Goal: Information Seeking & Learning: Check status

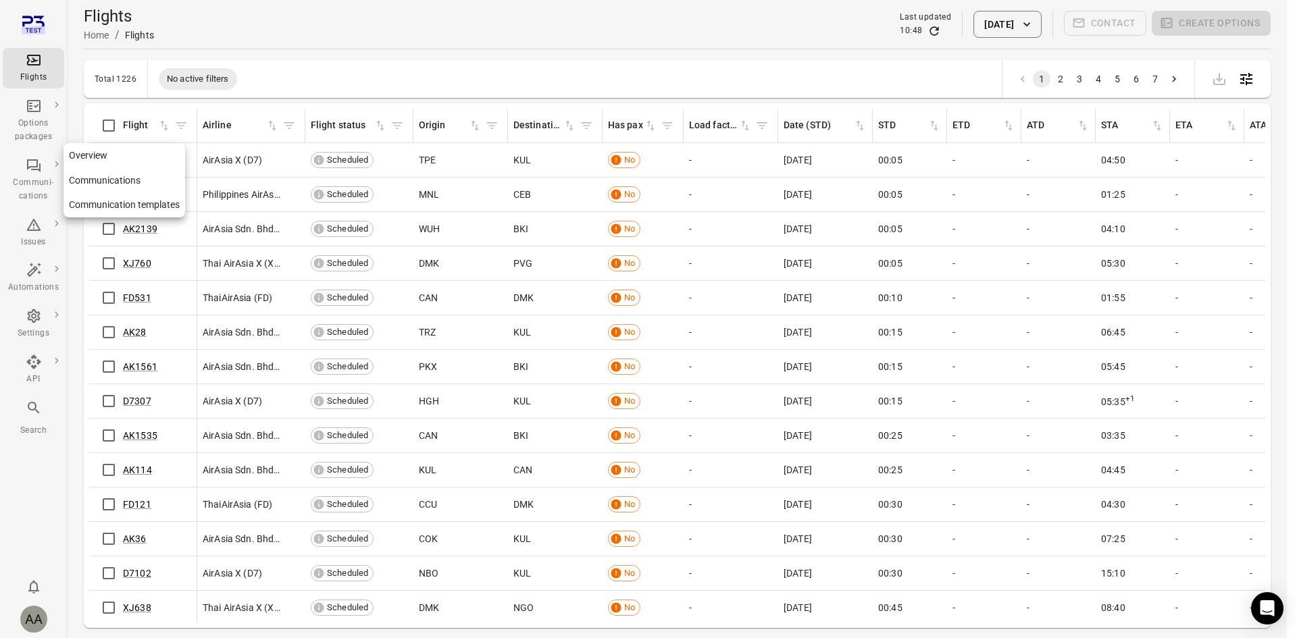
click at [109, 172] on link "Communications" at bounding box center [125, 180] width 122 height 25
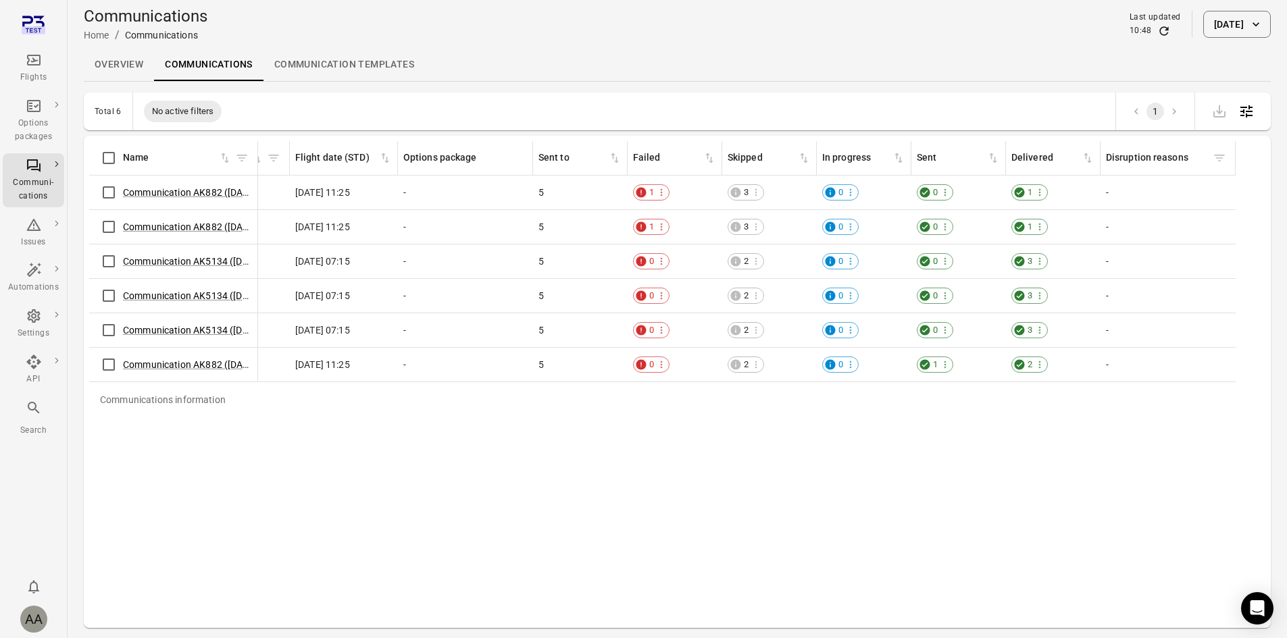
scroll to position [0, 348]
click at [1033, 199] on span "1" at bounding box center [1028, 193] width 14 height 14
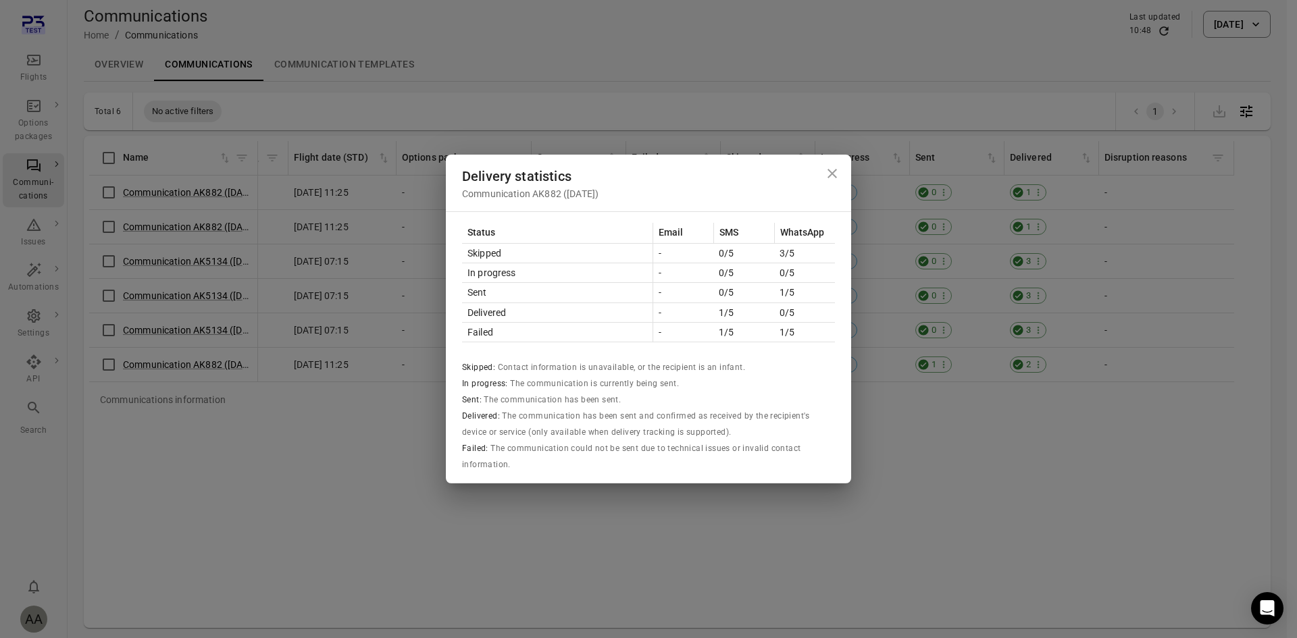
click at [976, 424] on div "Delivery statistics Communication AK882 ([DATE]) Status Email SMS WhatsApp Skip…" at bounding box center [648, 319] width 1297 height 638
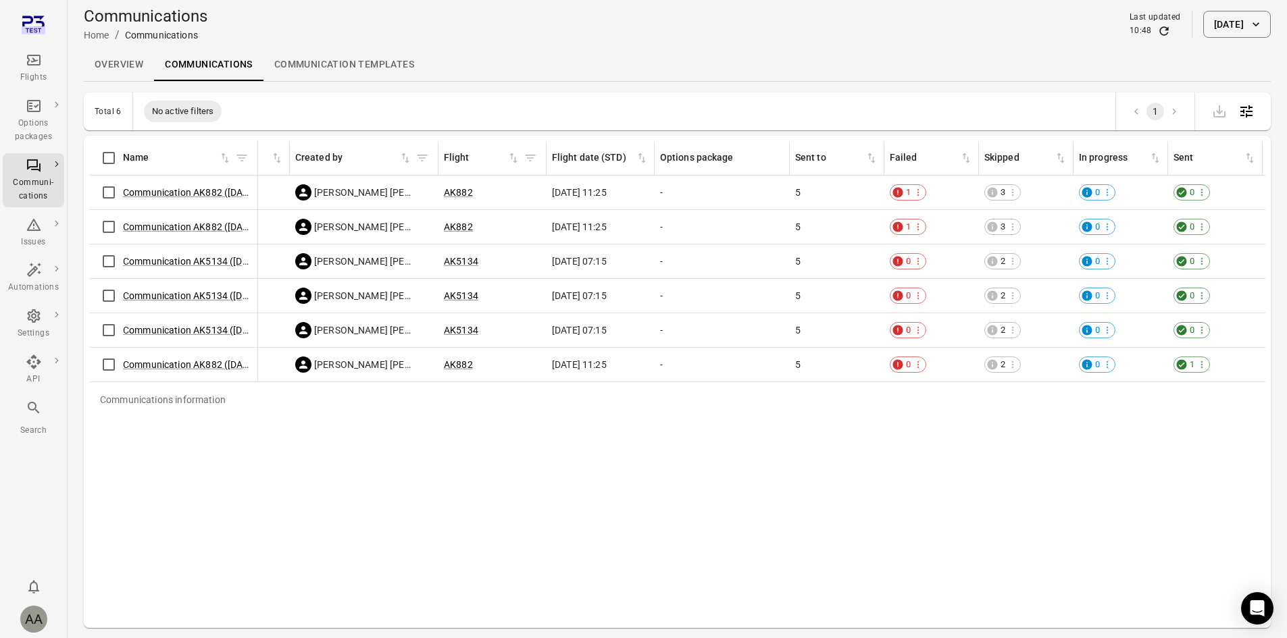
scroll to position [0, 0]
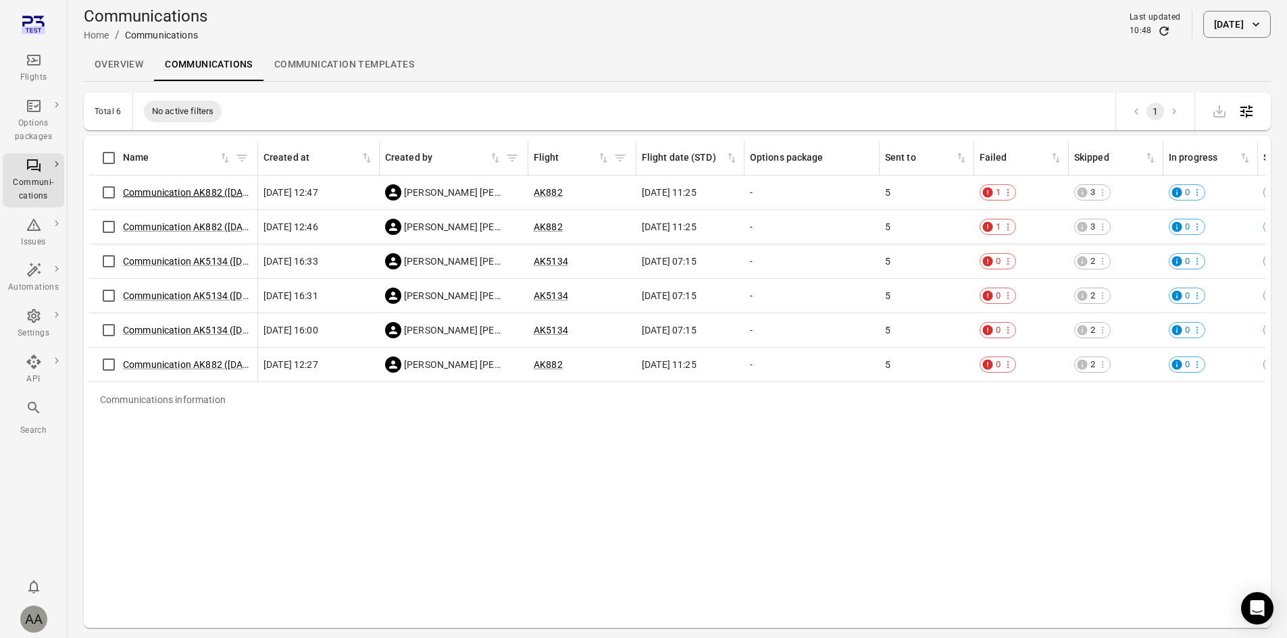
click at [202, 191] on link "Communication AK882 ([DATE])" at bounding box center [191, 192] width 136 height 11
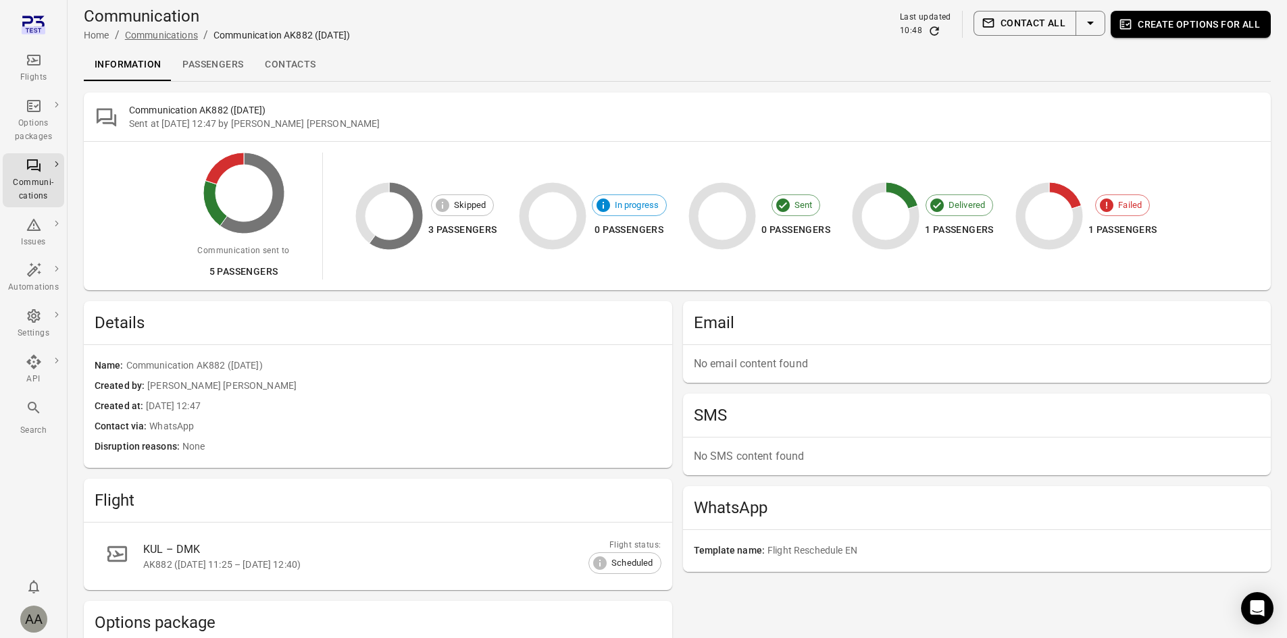
click at [168, 32] on link "Communications" at bounding box center [161, 35] width 73 height 11
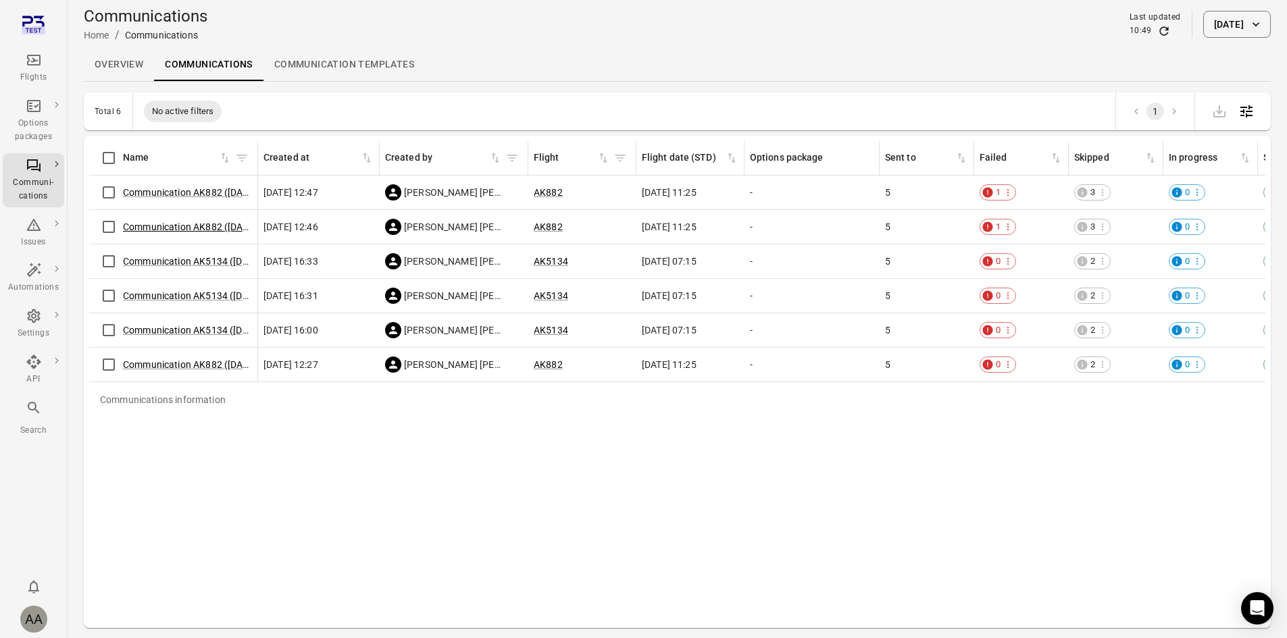
click at [221, 228] on link "Communication AK882 ([DATE])" at bounding box center [191, 227] width 136 height 11
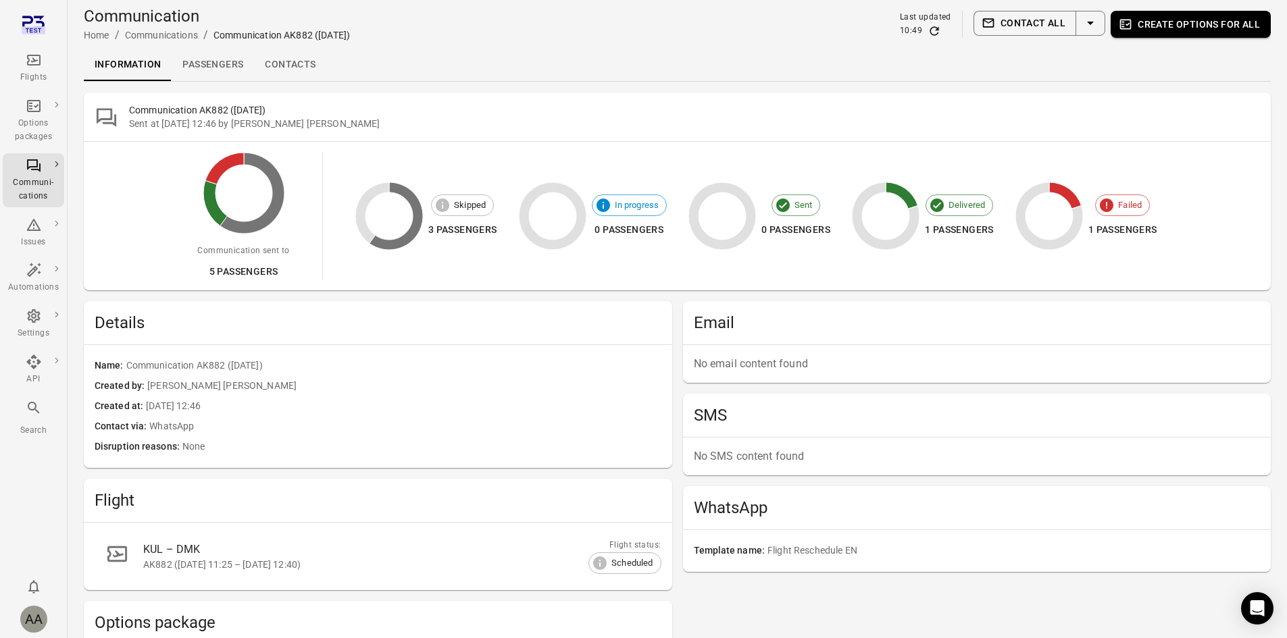
click at [1115, 203] on span "Failed" at bounding box center [1130, 206] width 39 height 14
click at [239, 69] on link "Passengers" at bounding box center [213, 65] width 82 height 32
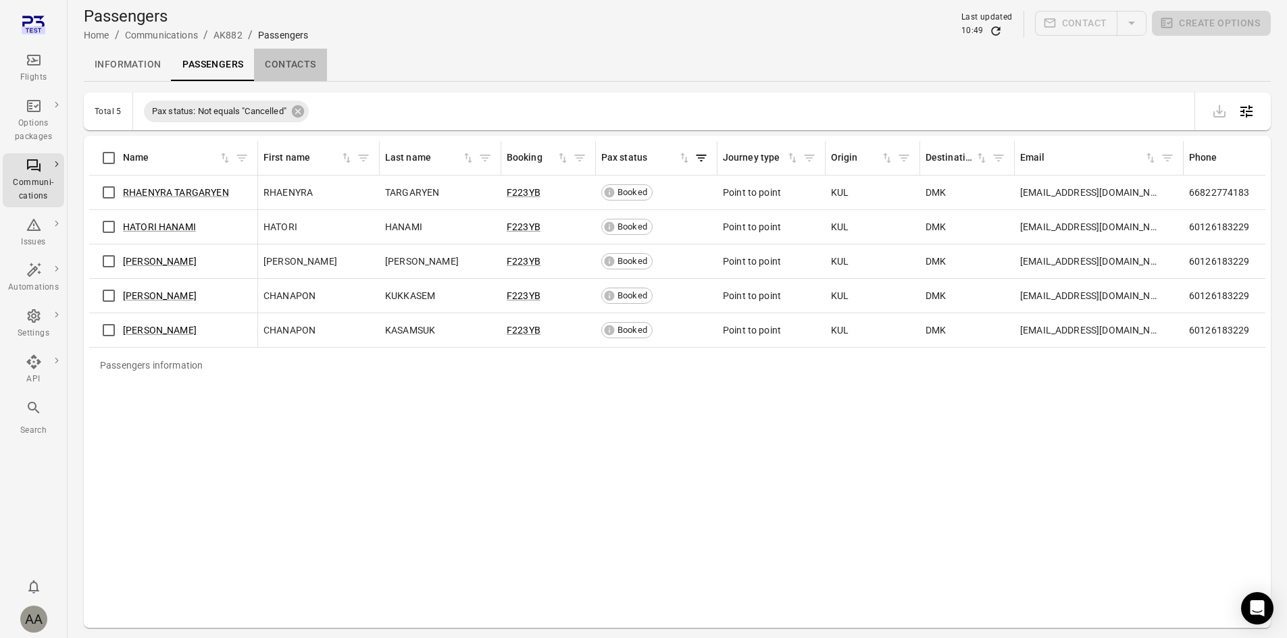
click at [288, 69] on link "Contacts" at bounding box center [290, 65] width 72 height 32
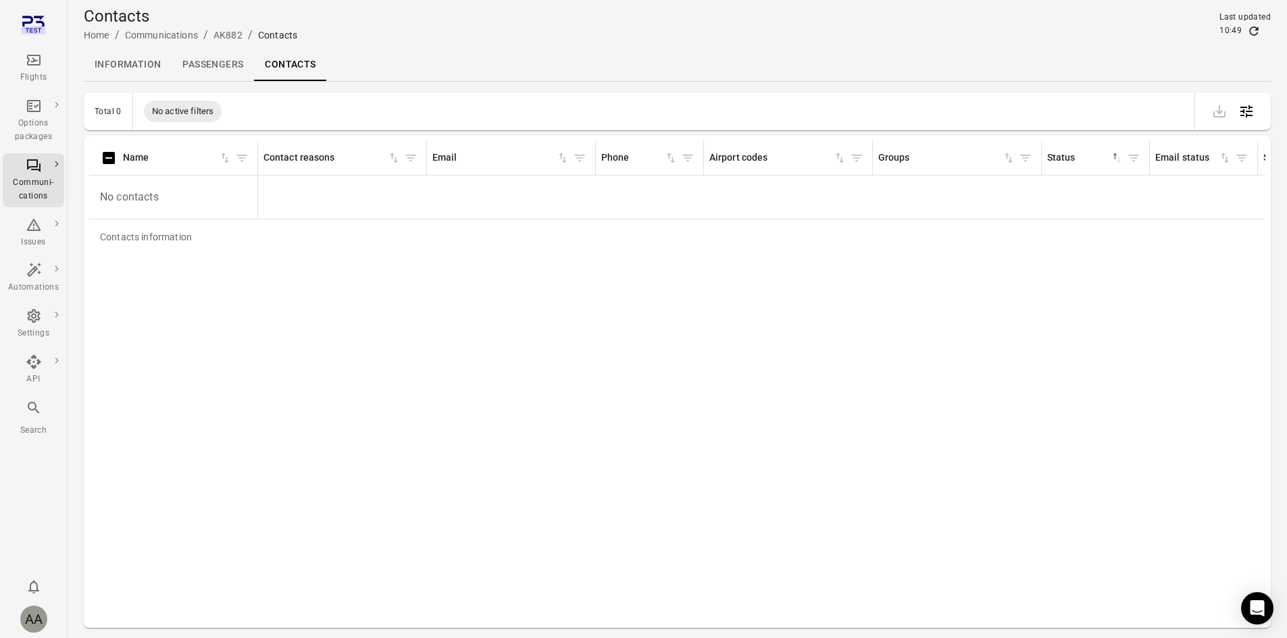
click at [220, 69] on link "Passengers" at bounding box center [213, 65] width 82 height 32
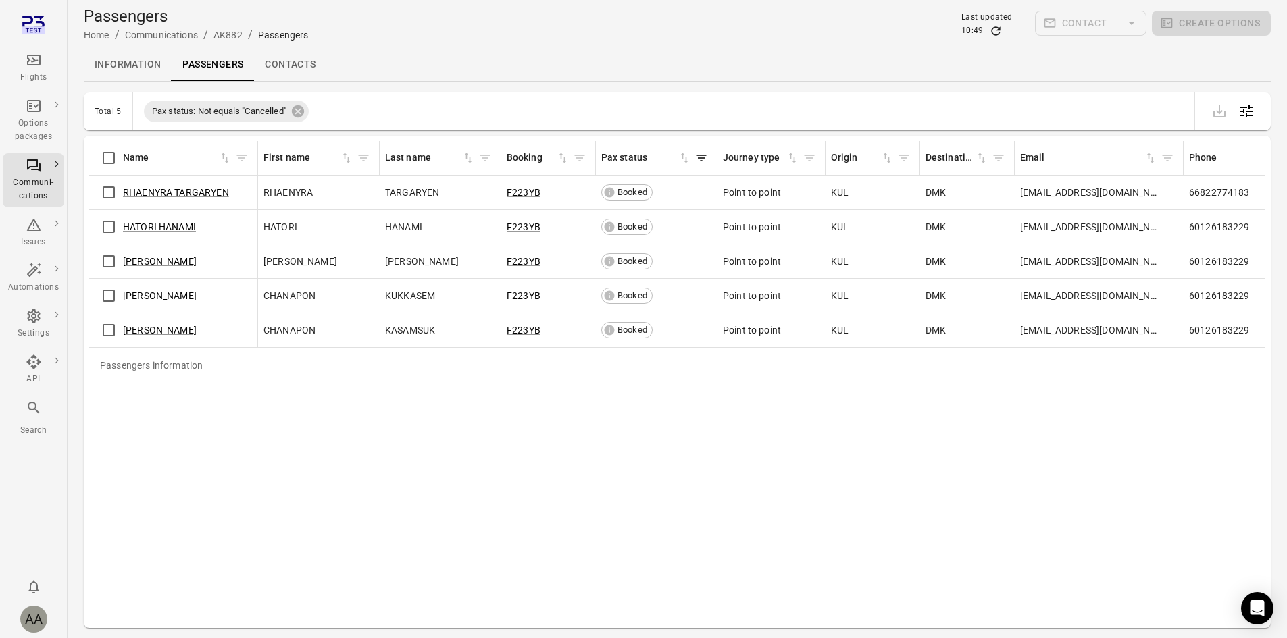
click at [138, 69] on link "Information" at bounding box center [128, 65] width 88 height 32
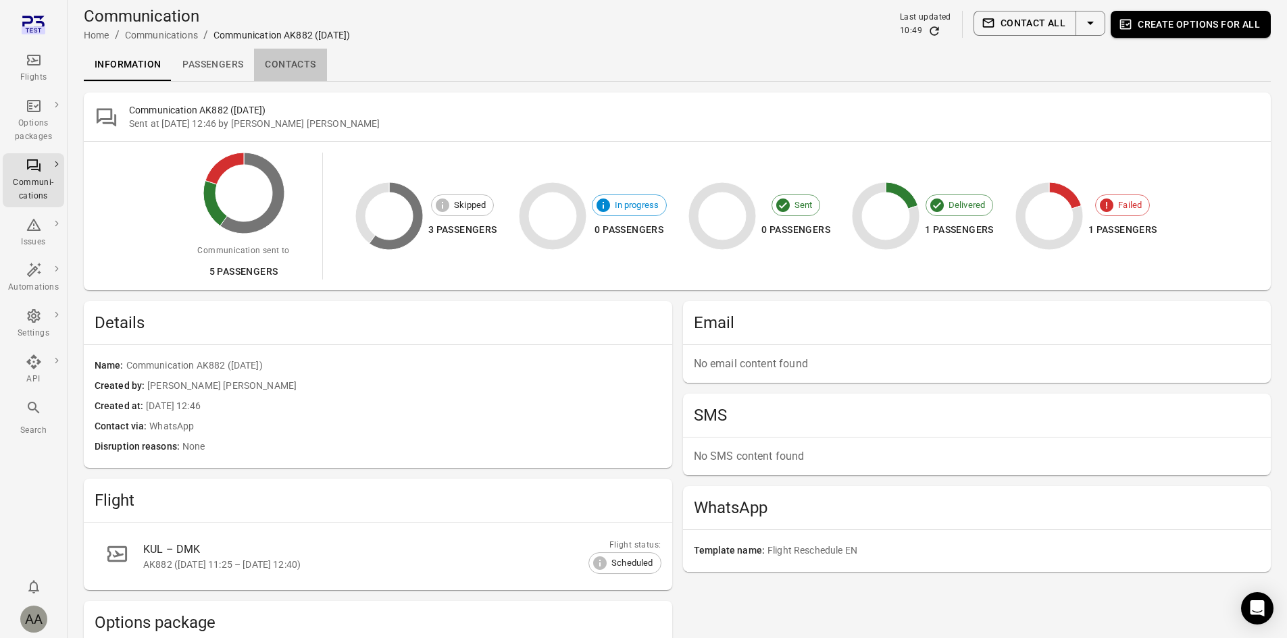
click at [268, 62] on link "Contacts" at bounding box center [290, 65] width 72 height 32
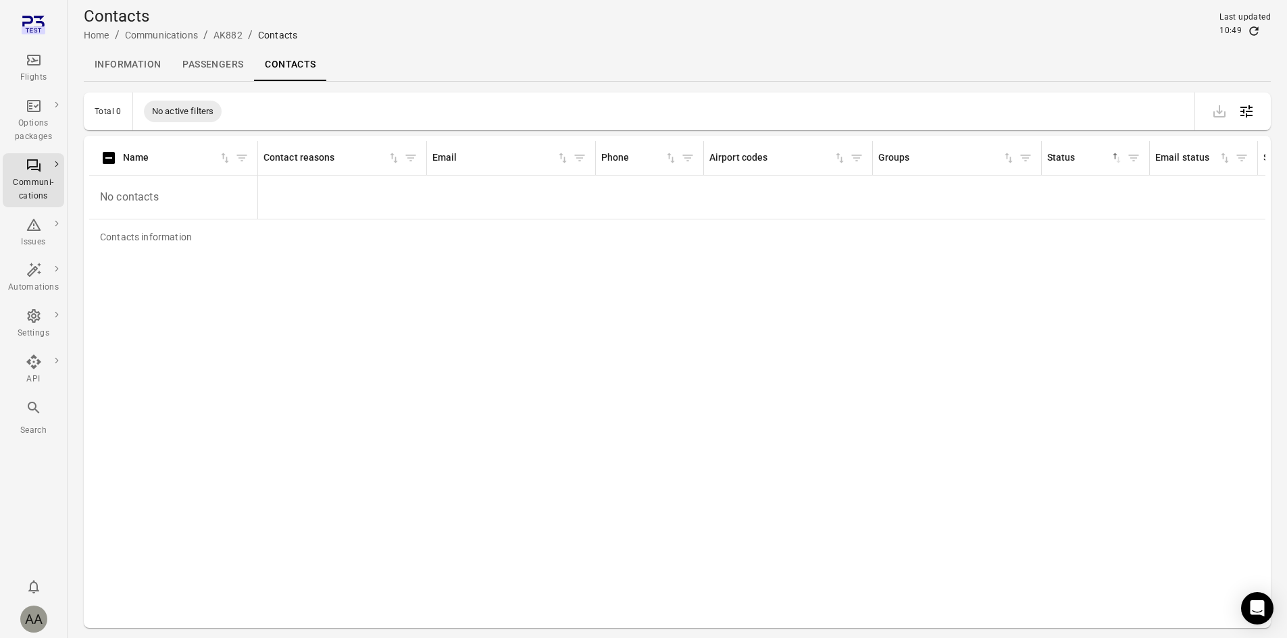
click at [182, 70] on link "Passengers" at bounding box center [213, 65] width 82 height 32
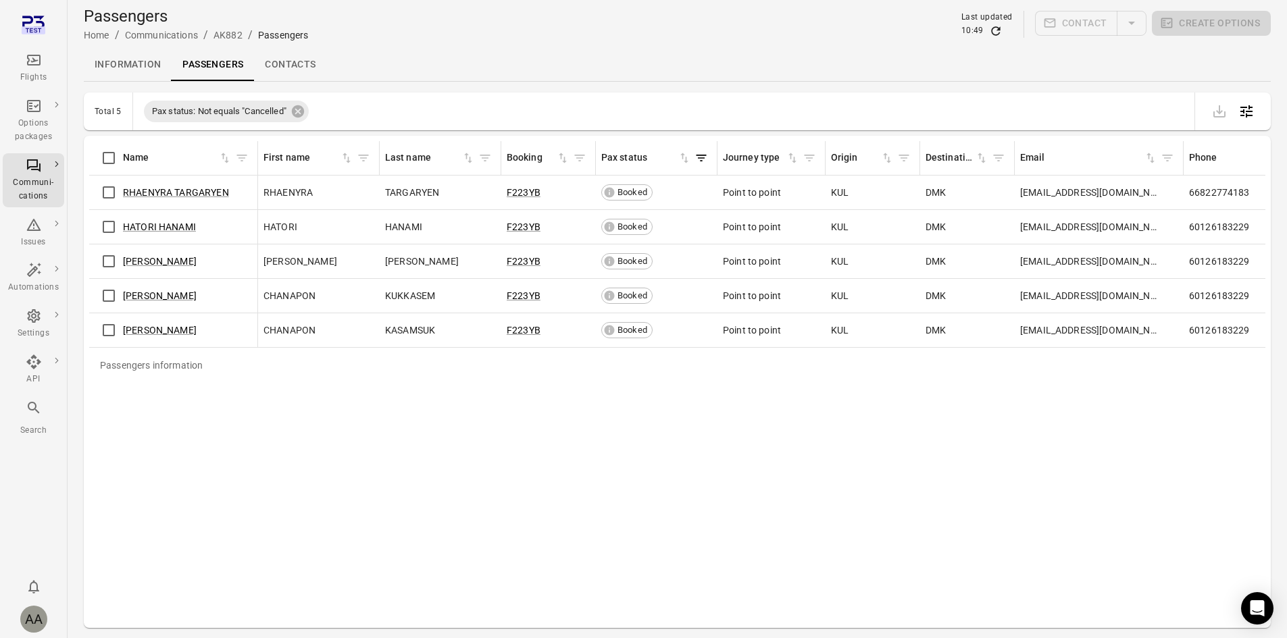
click at [142, 68] on link "Information" at bounding box center [128, 65] width 88 height 32
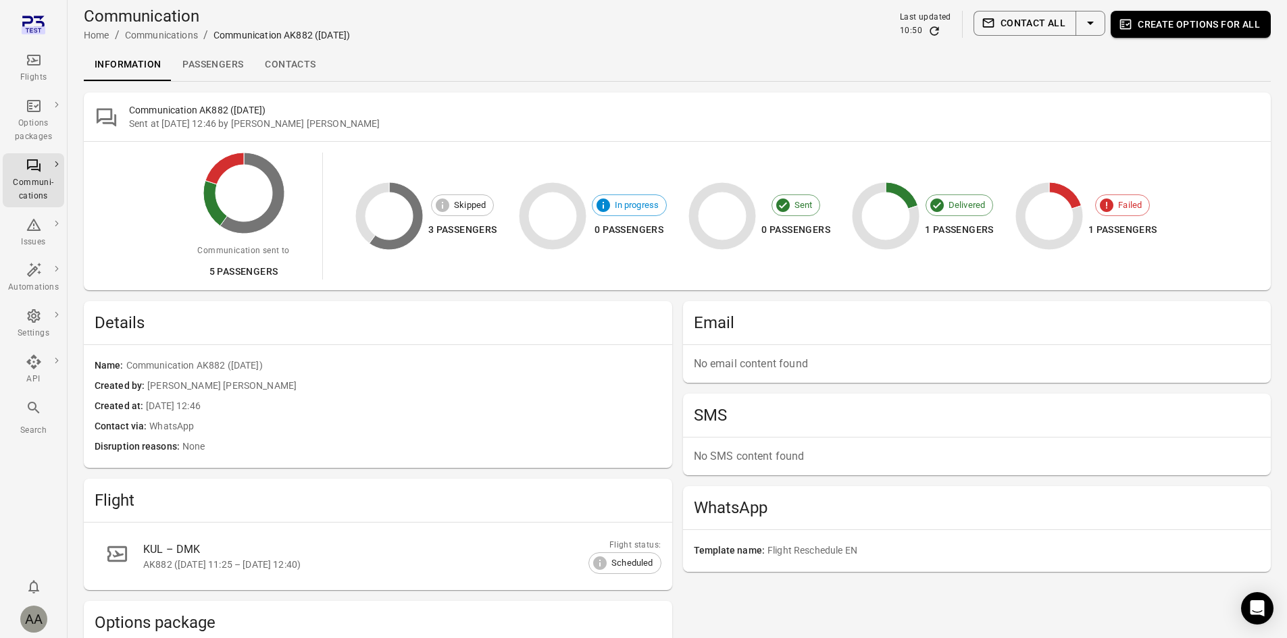
click at [178, 43] on li "Communications" at bounding box center [161, 35] width 73 height 16
click at [178, 28] on li "Communications" at bounding box center [161, 35] width 73 height 16
click at [179, 32] on link "Communications" at bounding box center [161, 35] width 73 height 11
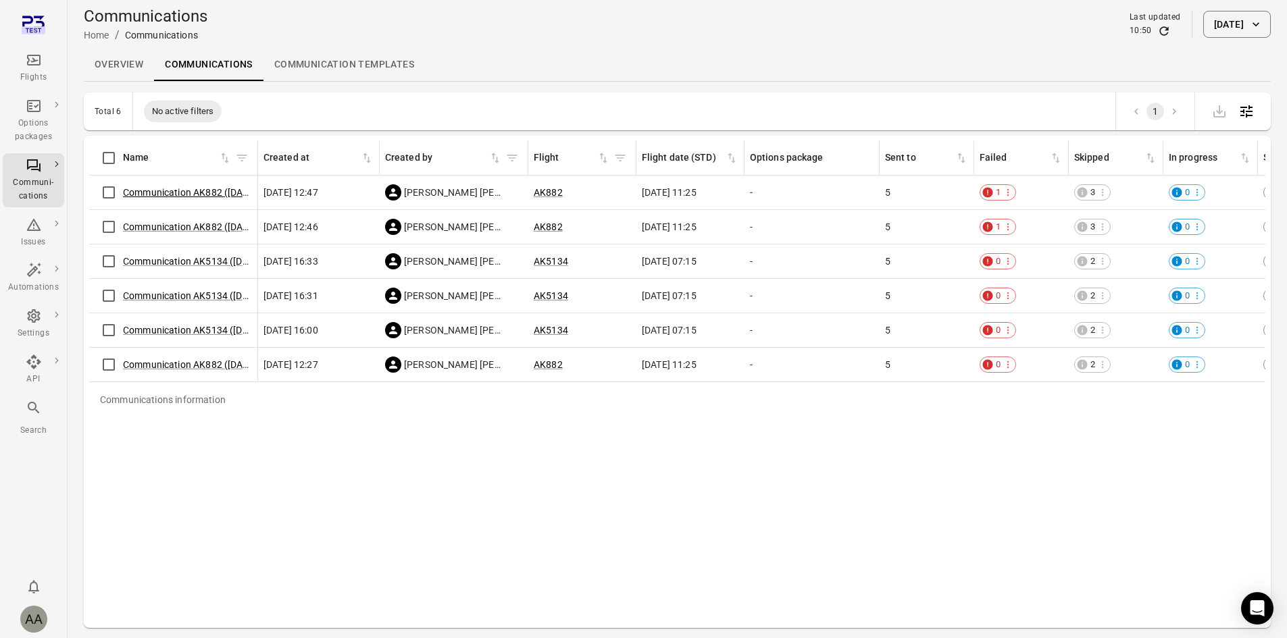
click at [213, 190] on link "Communication AK882 ([DATE])" at bounding box center [191, 192] width 136 height 11
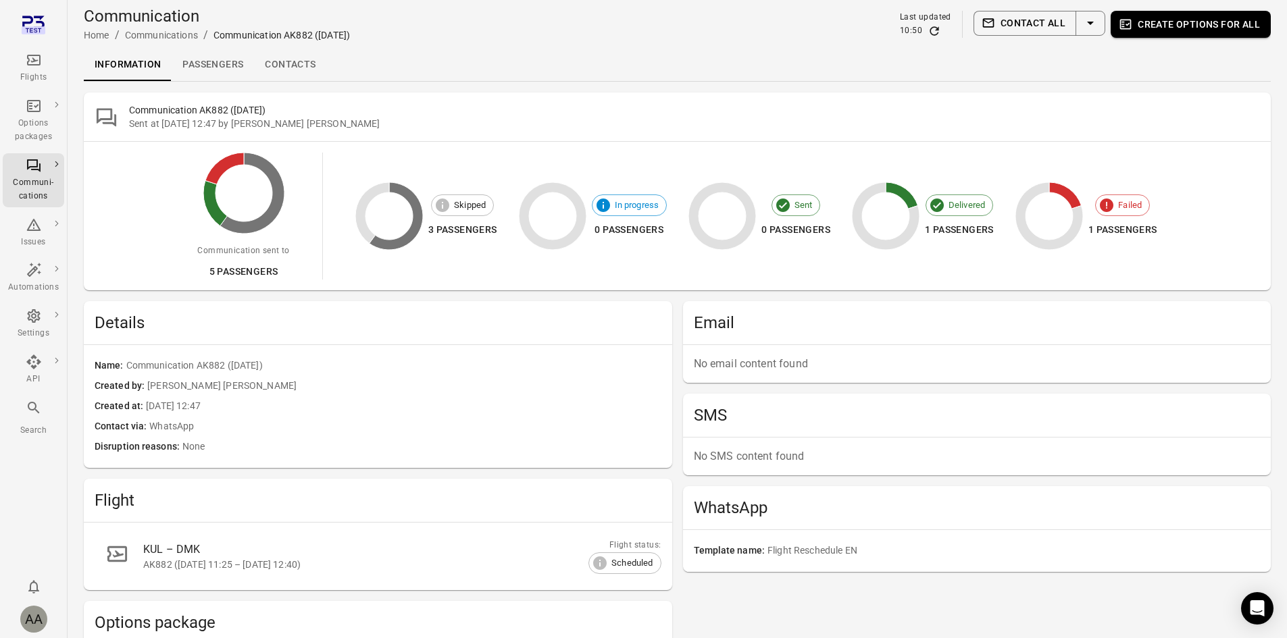
click at [193, 60] on link "Passengers" at bounding box center [213, 65] width 82 height 32
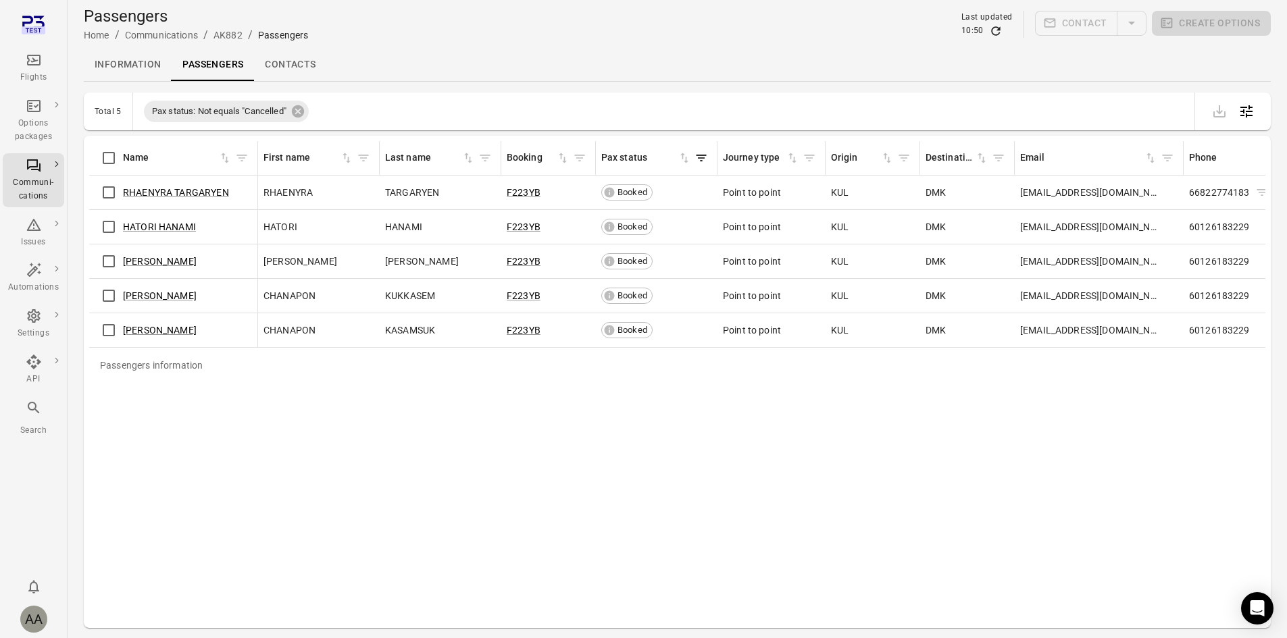
click at [1193, 191] on span "66822774183" at bounding box center [1219, 193] width 61 height 14
click at [1081, 457] on div "Passengers information Name First name Last name Booking Pax status Journey typ…" at bounding box center [677, 382] width 1176 height 482
click at [130, 57] on link "Information" at bounding box center [128, 65] width 88 height 32
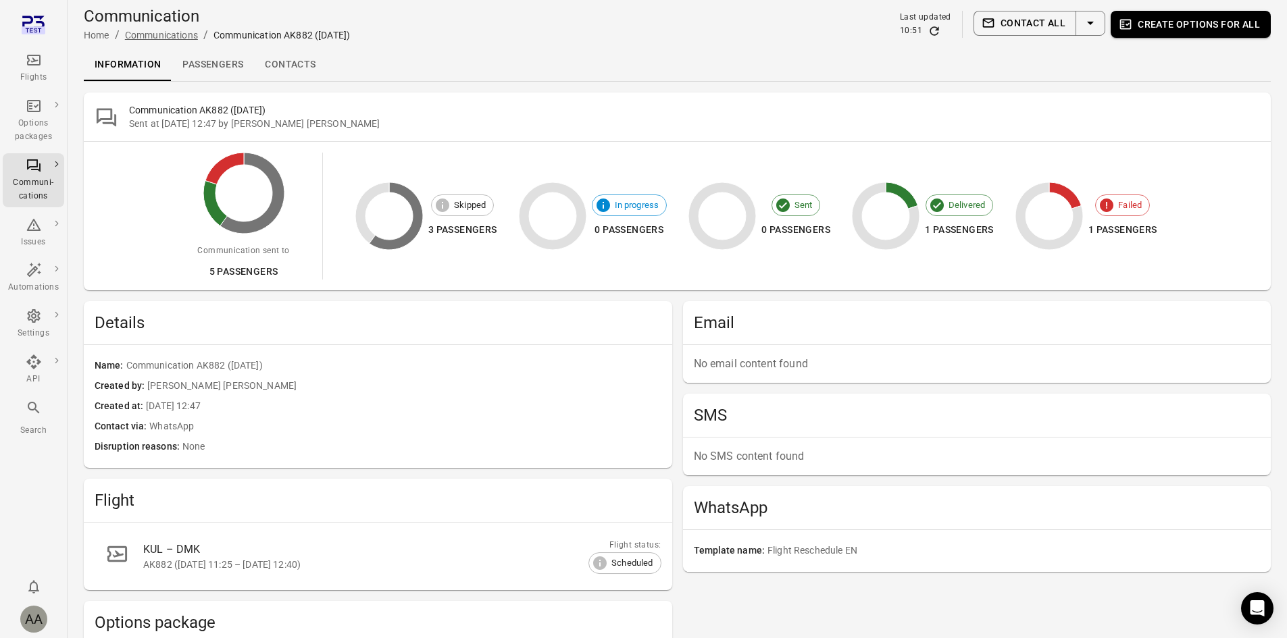
click at [163, 33] on link "Communications" at bounding box center [161, 35] width 73 height 11
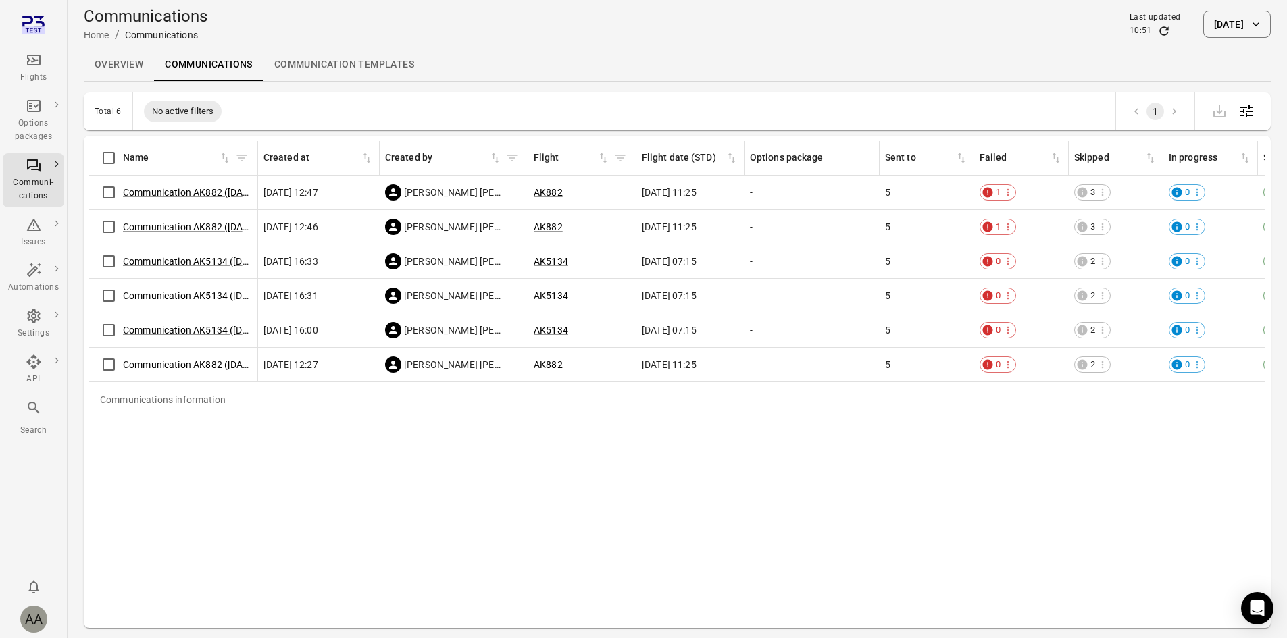
click at [260, 538] on div "Communications information Name Created at Created by Flight Flight date (STD) …" at bounding box center [677, 382] width 1176 height 482
